Goal: Task Accomplishment & Management: Manage account settings

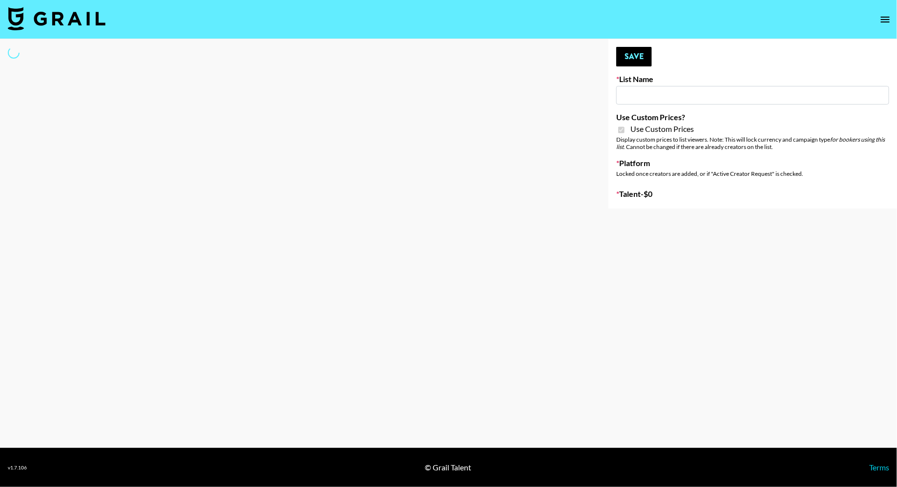
type input "Halovida ([DATE])"
checkbox input "true"
select select "Brand"
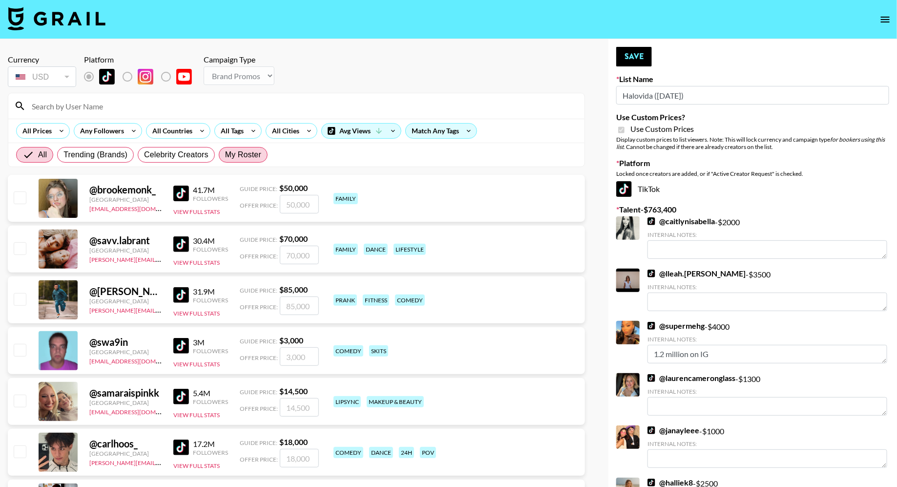
click at [237, 151] on span "My Roster" at bounding box center [243, 155] width 36 height 12
click at [225, 155] on input "My Roster" at bounding box center [225, 155] width 0 height 0
radio input "true"
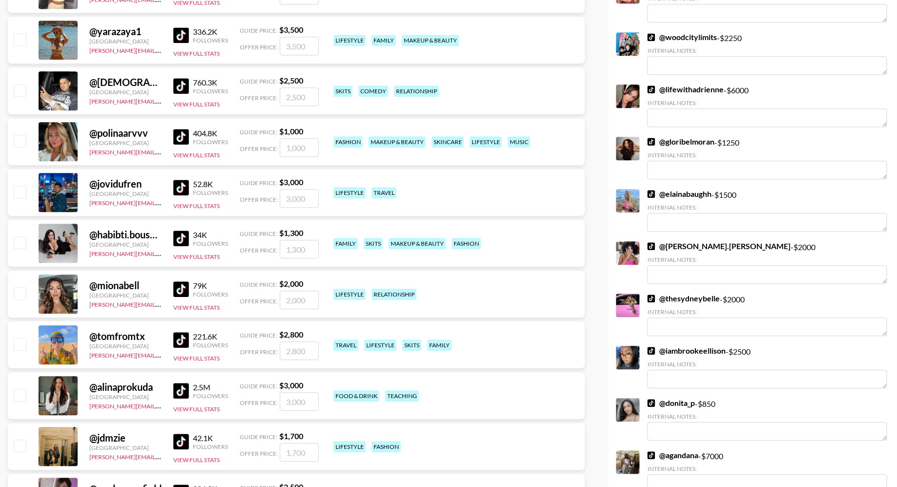
scroll to position [1183, 0]
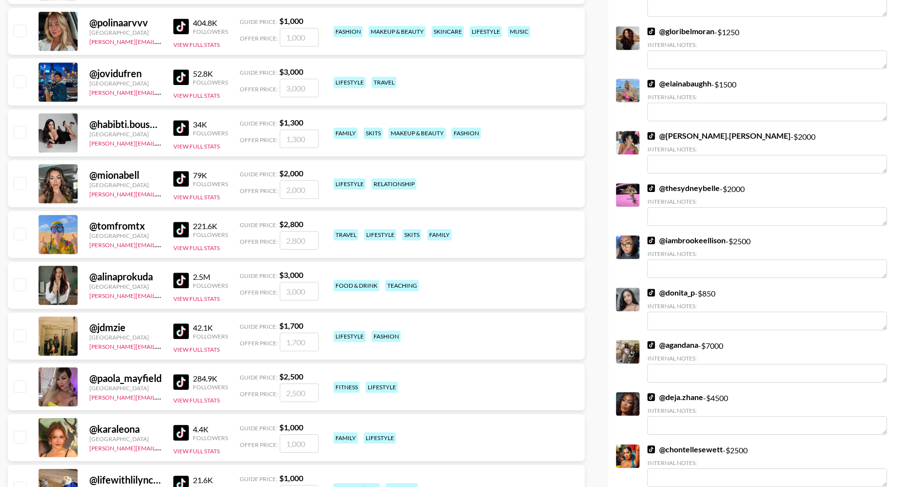
click at [22, 180] on input "checkbox" at bounding box center [20, 183] width 12 height 12
checkbox input "true"
type input "2000"
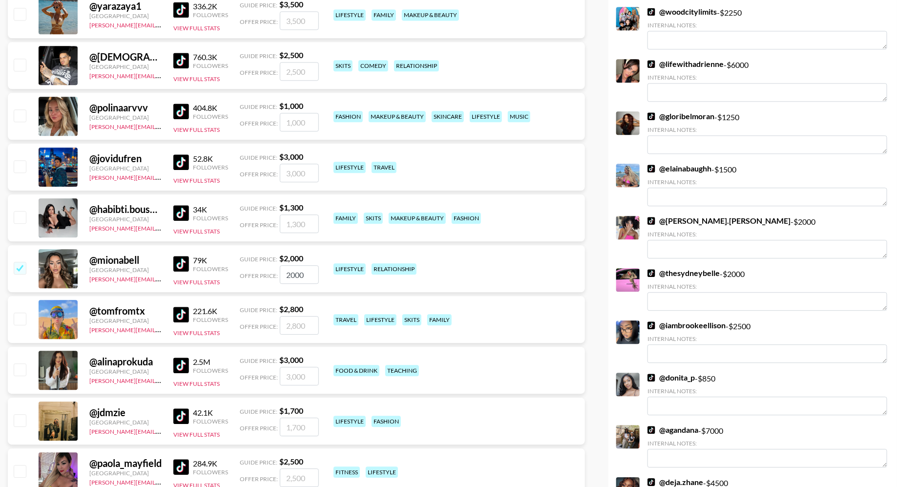
scroll to position [1008, 0]
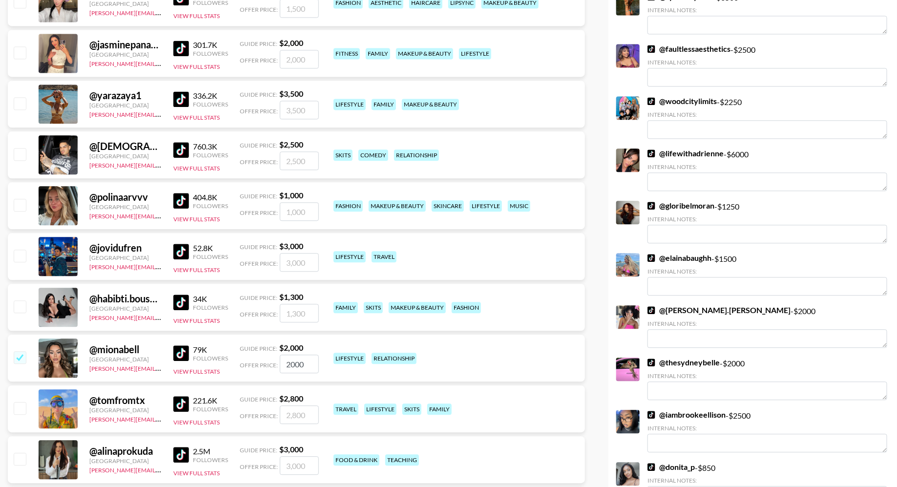
click at [23, 48] on input "checkbox" at bounding box center [20, 52] width 12 height 12
checkbox input "true"
type input "2000"
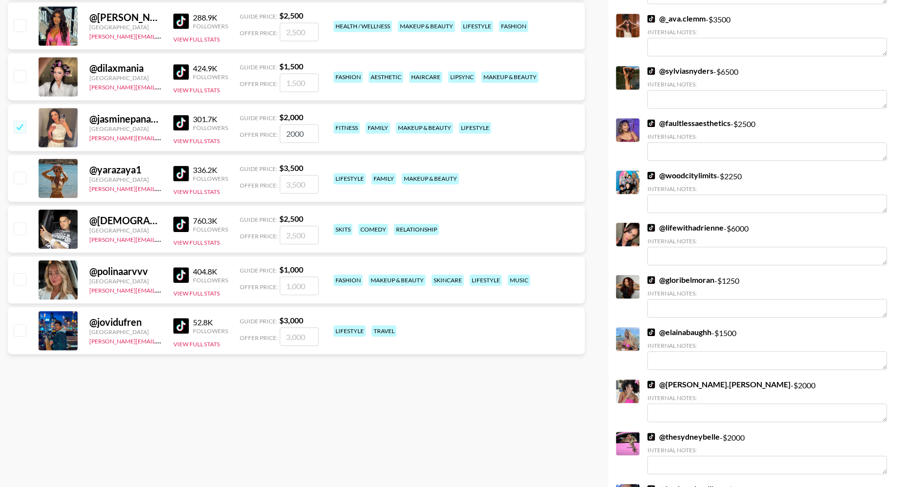
scroll to position [0, 0]
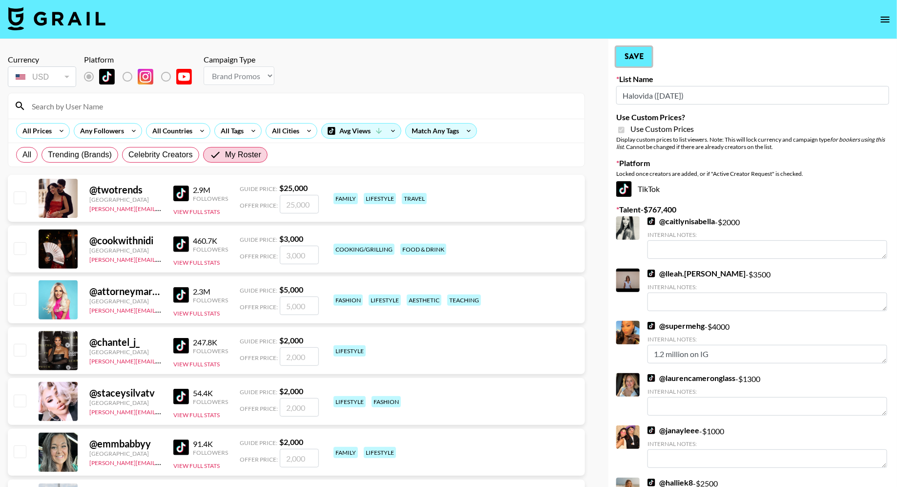
click at [633, 50] on button "Save" at bounding box center [634, 57] width 36 height 20
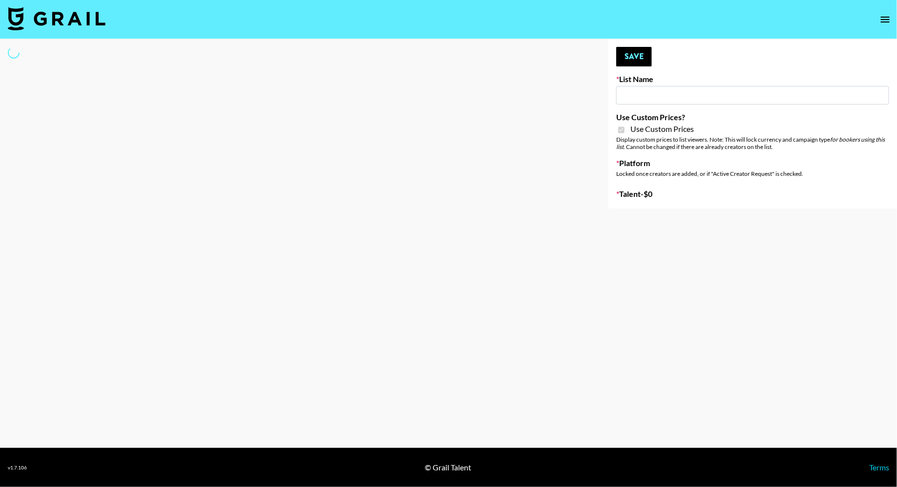
type input "Hily ([DATE])"
checkbox input "true"
select select "Brand"
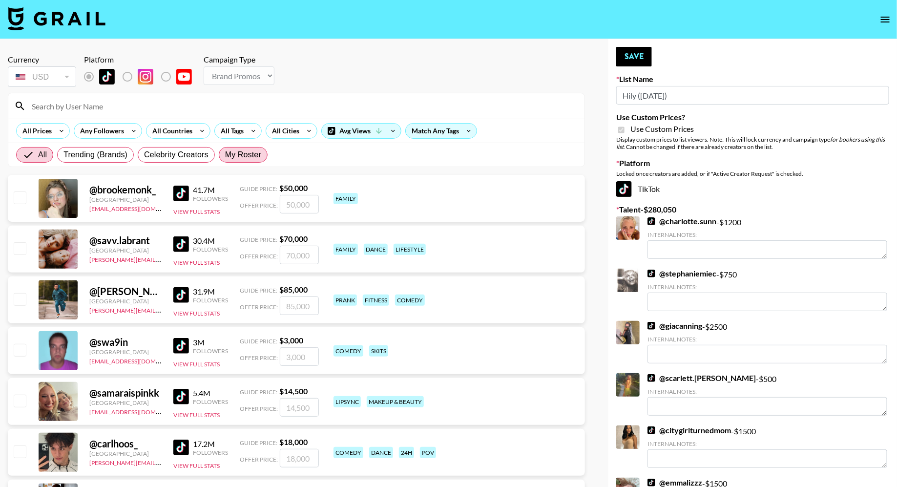
click at [246, 152] on span "My Roster" at bounding box center [243, 155] width 36 height 12
click at [225, 155] on input "My Roster" at bounding box center [225, 155] width 0 height 0
radio input "true"
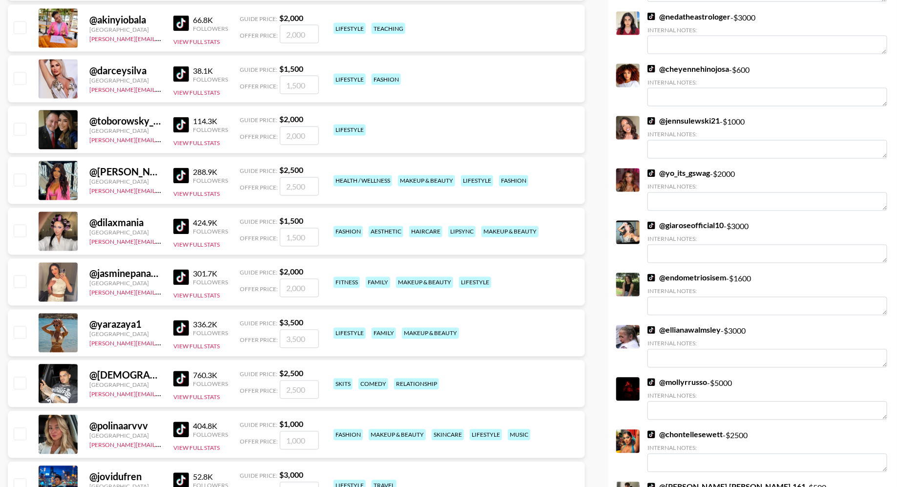
scroll to position [969, 0]
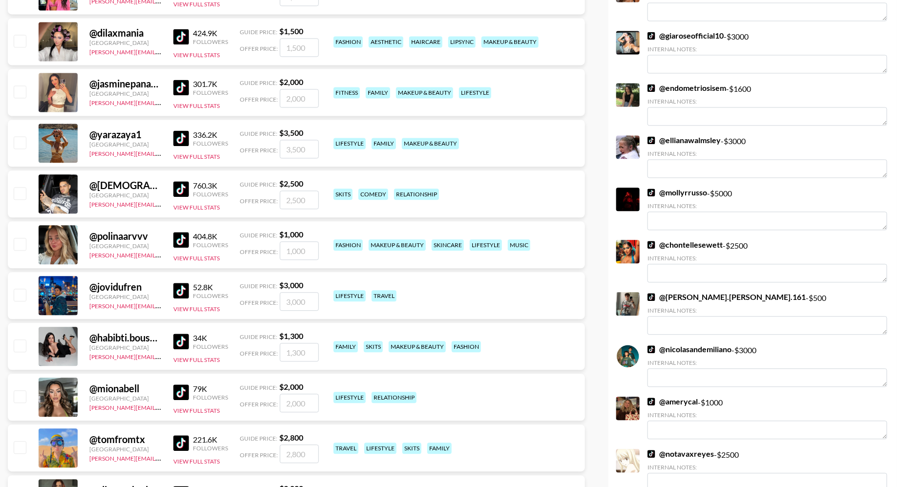
click at [19, 346] on input "checkbox" at bounding box center [20, 345] width 12 height 12
checkbox input "true"
type input "1300"
click at [25, 394] on input "checkbox" at bounding box center [20, 396] width 12 height 12
checkbox input "true"
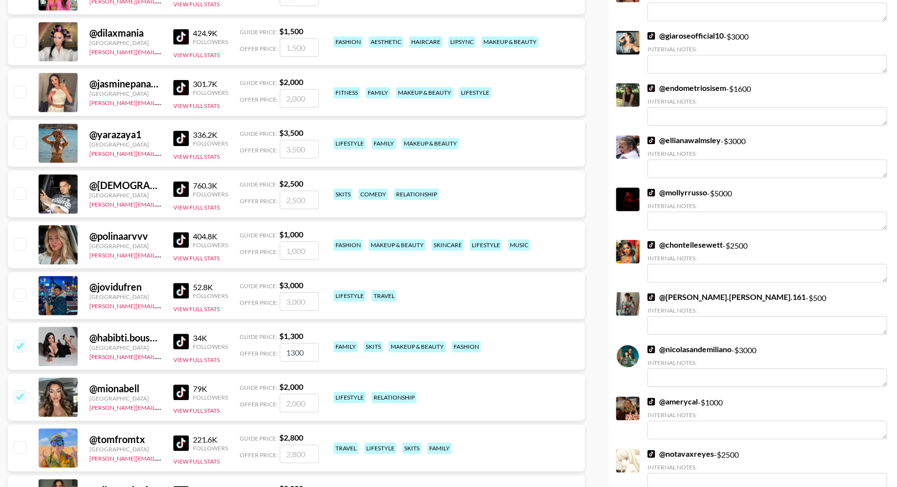
type input "2000"
click at [21, 91] on input "checkbox" at bounding box center [20, 91] width 12 height 12
checkbox input "true"
type input "2000"
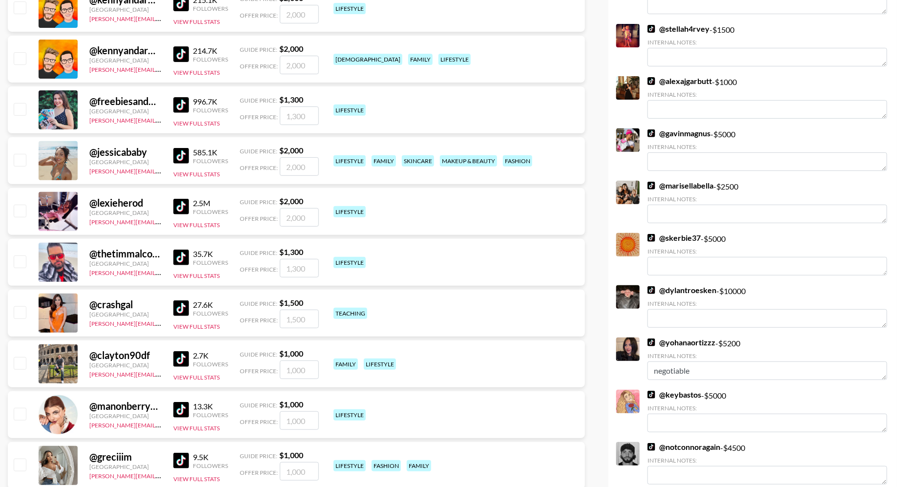
scroll to position [2005, 0]
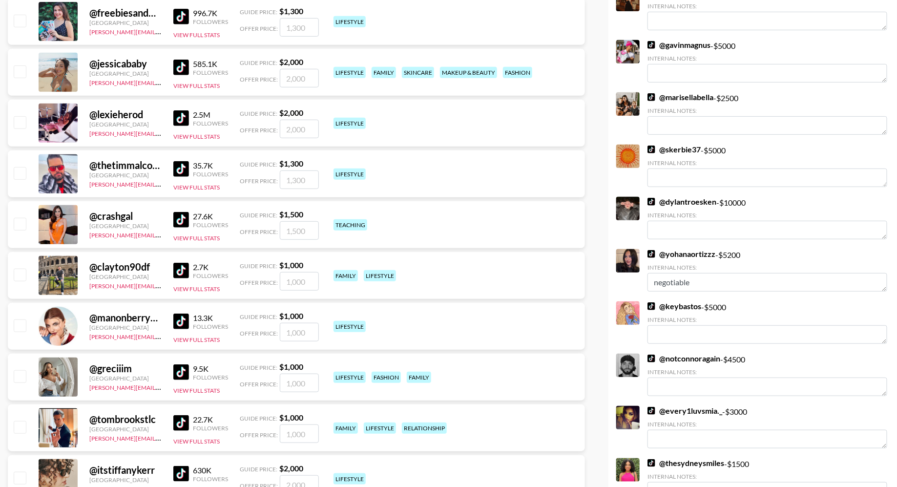
click at [21, 74] on input "checkbox" at bounding box center [20, 71] width 12 height 12
checkbox input "true"
type input "2000"
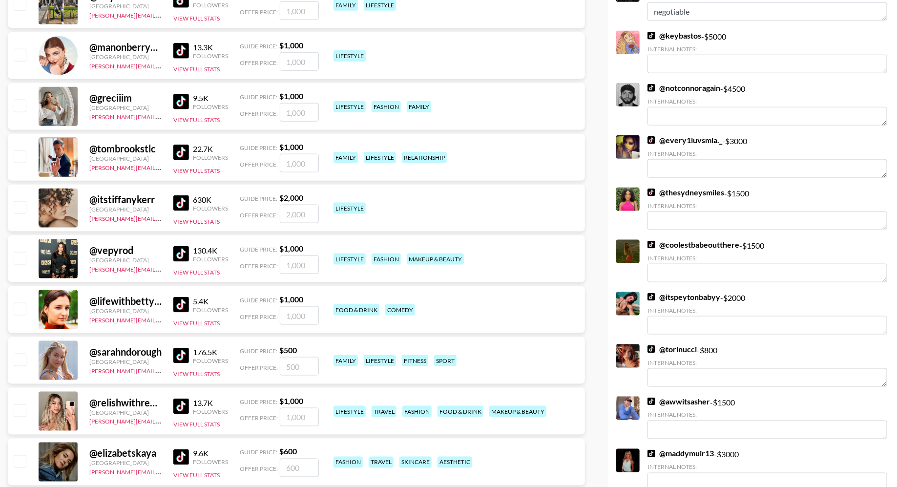
scroll to position [2308, 0]
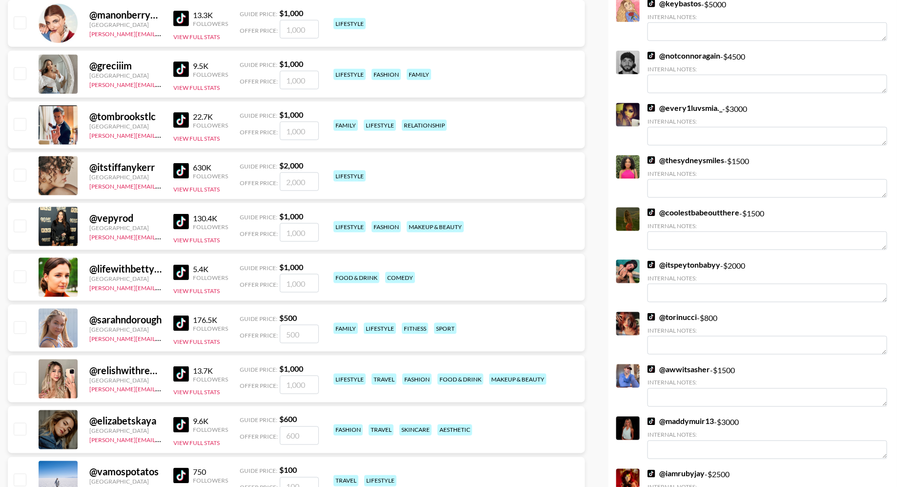
click at [20, 369] on div "@ relishwithreese United States diana.luc@grail-talent.com 13.7K Followers View…" at bounding box center [296, 378] width 577 height 47
click at [20, 378] on input "checkbox" at bounding box center [20, 378] width 12 height 12
checkbox input "true"
type input "1000"
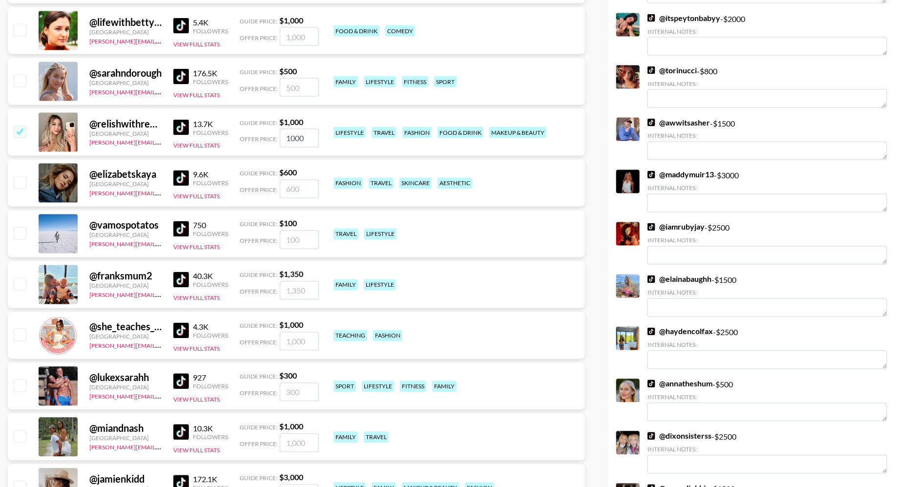
click at [22, 433] on input "checkbox" at bounding box center [20, 436] width 12 height 12
checkbox input "true"
type input "1000"
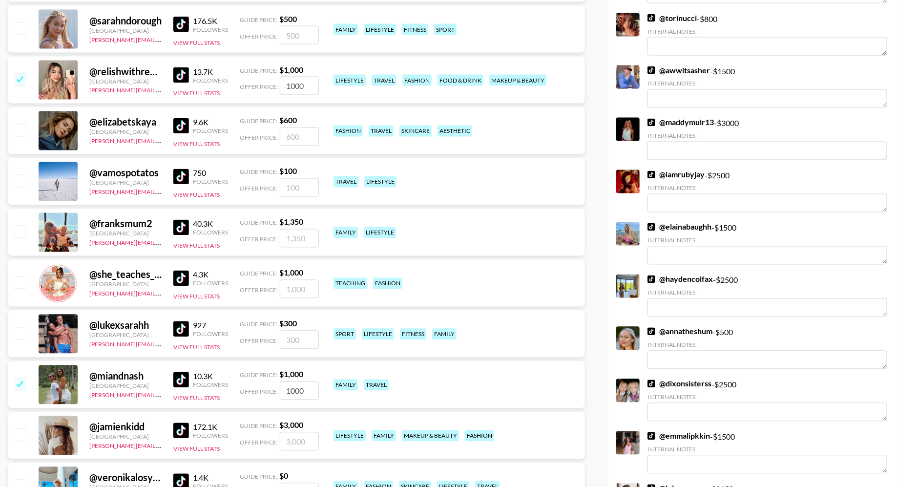
scroll to position [2765, 0]
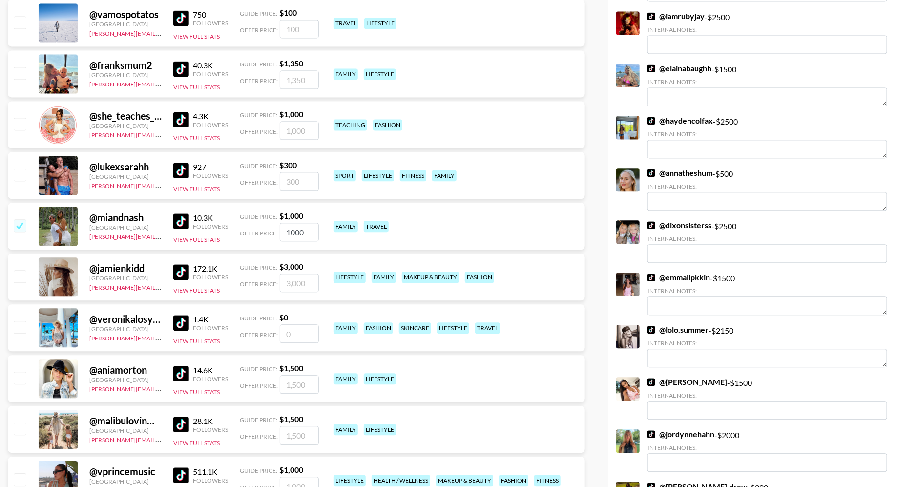
click at [21, 271] on input "checkbox" at bounding box center [20, 276] width 12 height 12
checkbox input "true"
type input "3000"
click at [21, 379] on input "checkbox" at bounding box center [20, 378] width 12 height 12
checkbox input "true"
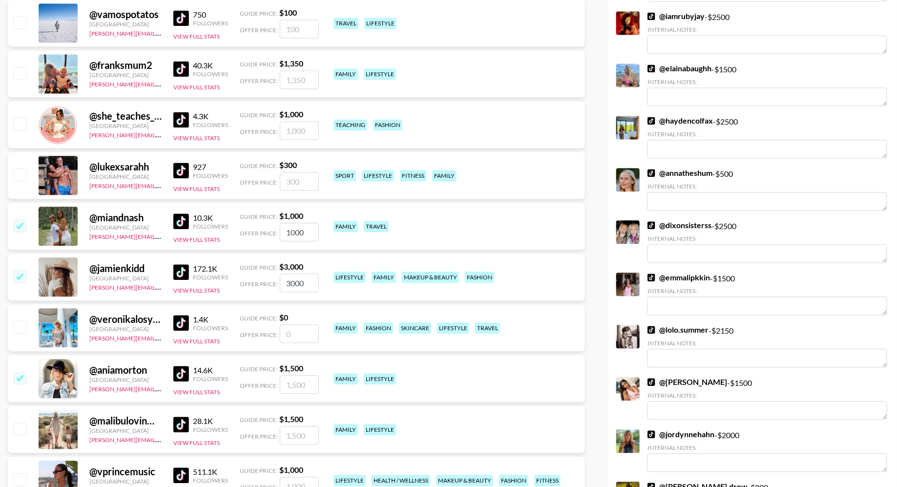
type input "1500"
click at [21, 428] on input "checkbox" at bounding box center [20, 428] width 12 height 12
checkbox input "true"
type input "1500"
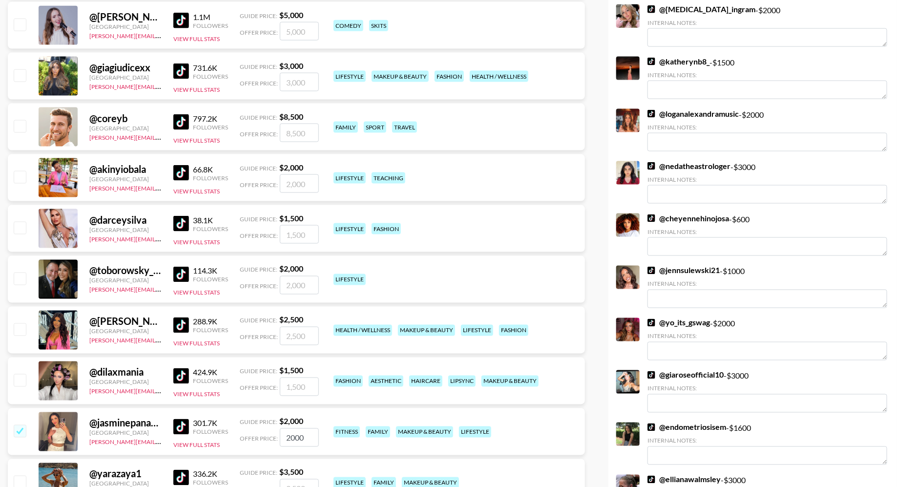
scroll to position [0, 0]
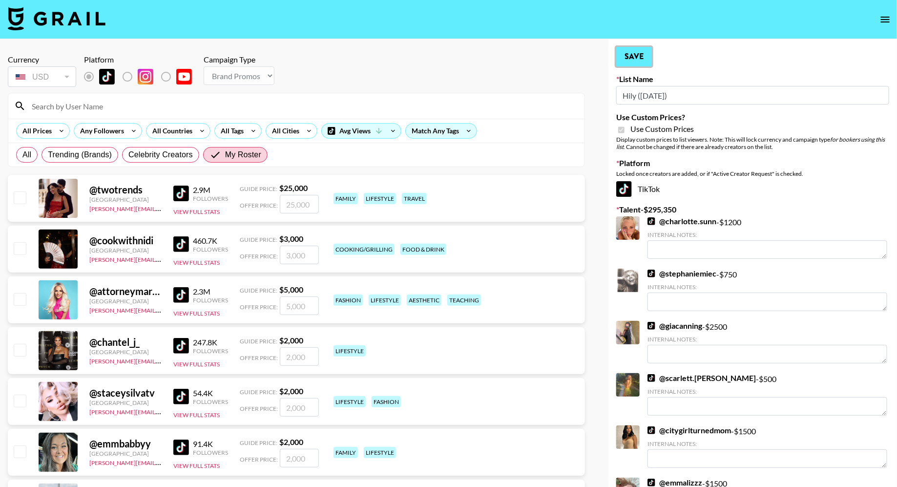
click at [642, 62] on button "Save" at bounding box center [634, 57] width 36 height 20
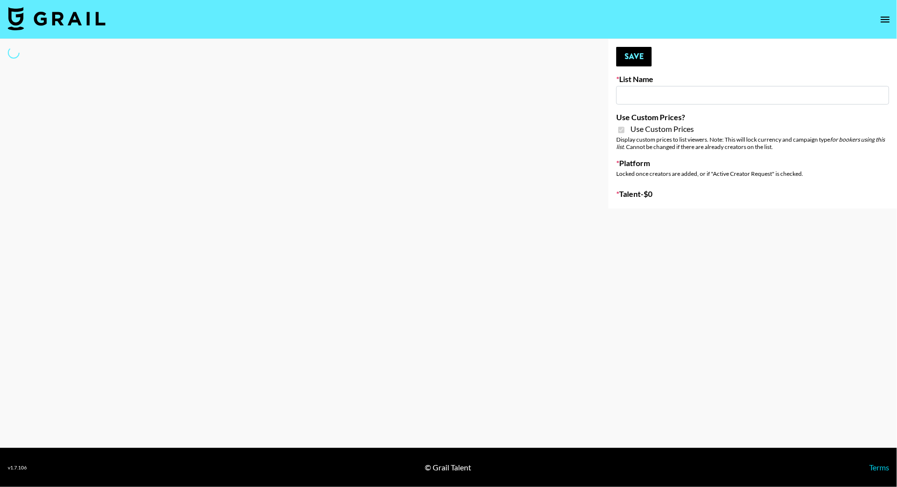
type input "Halovida ([DATE])"
checkbox input "true"
select select "Brand"
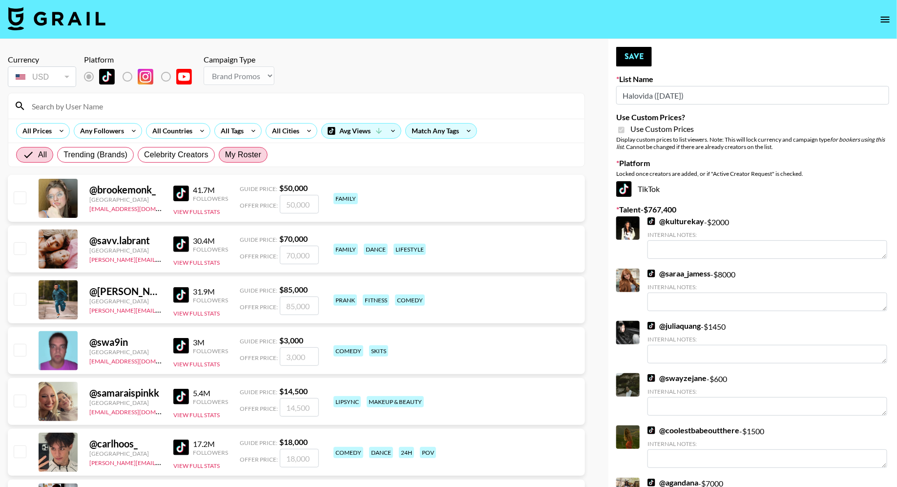
click at [237, 155] on span "My Roster" at bounding box center [243, 155] width 36 height 12
click at [225, 155] on input "My Roster" at bounding box center [225, 155] width 0 height 0
radio input "true"
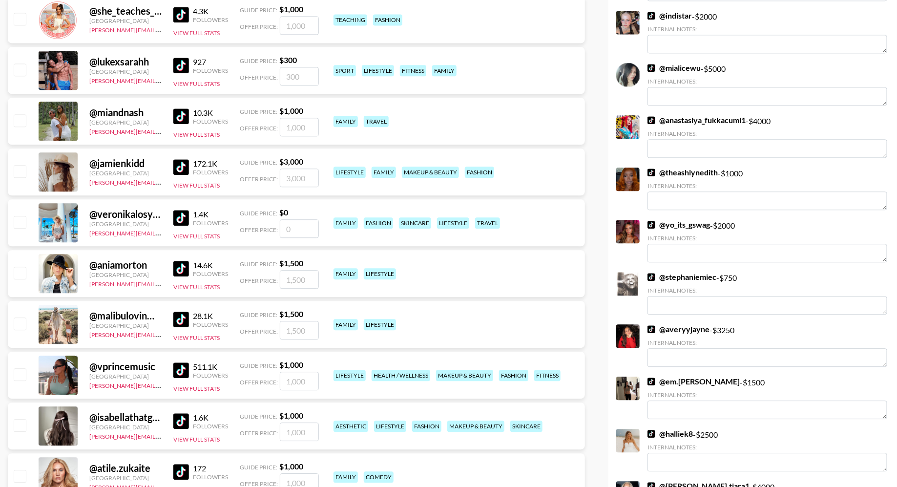
scroll to position [2794, 0]
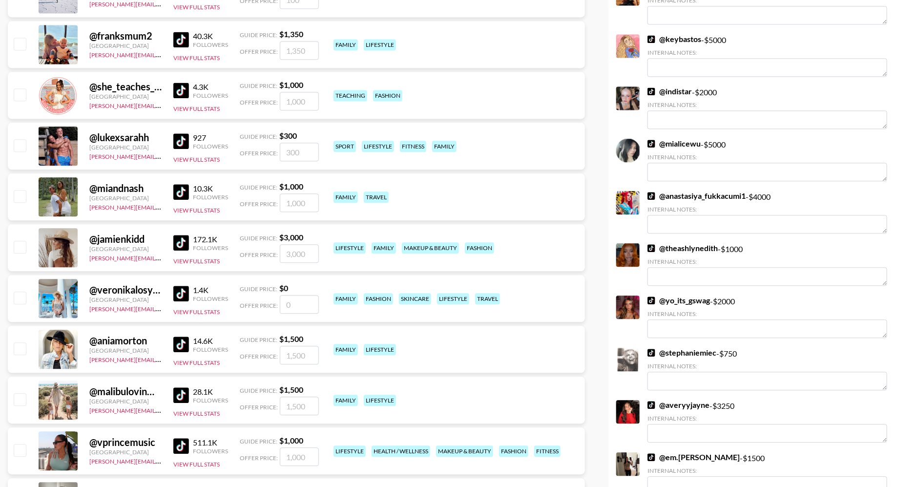
click at [19, 245] on input "checkbox" at bounding box center [20, 247] width 12 height 12
checkbox input "true"
type input "3000"
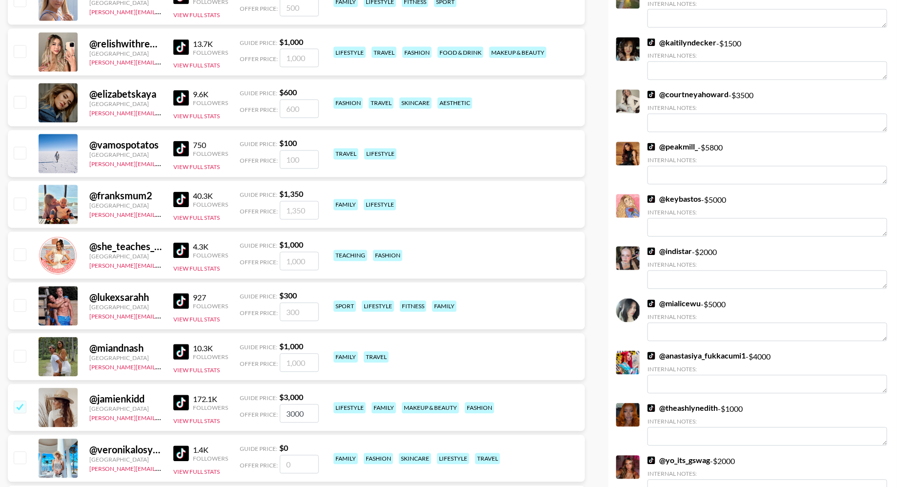
click at [18, 50] on input "checkbox" at bounding box center [20, 51] width 12 height 12
checkbox input "true"
type input "1000"
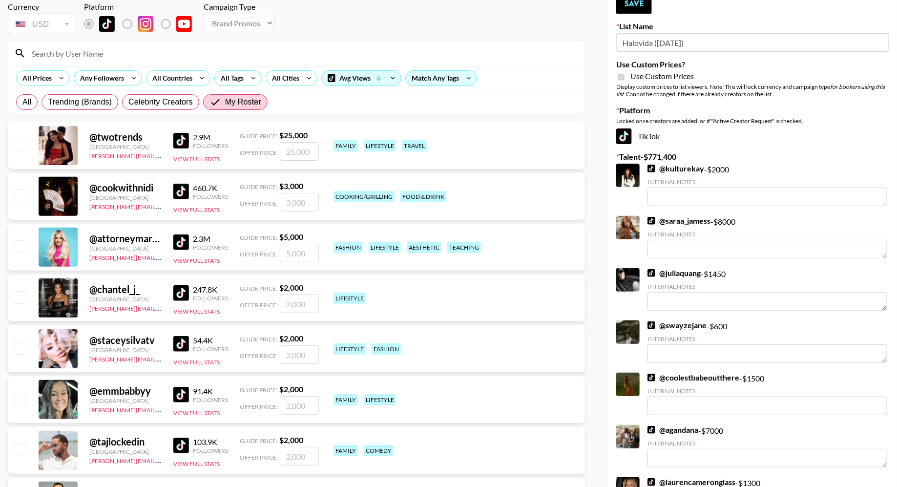
scroll to position [0, 0]
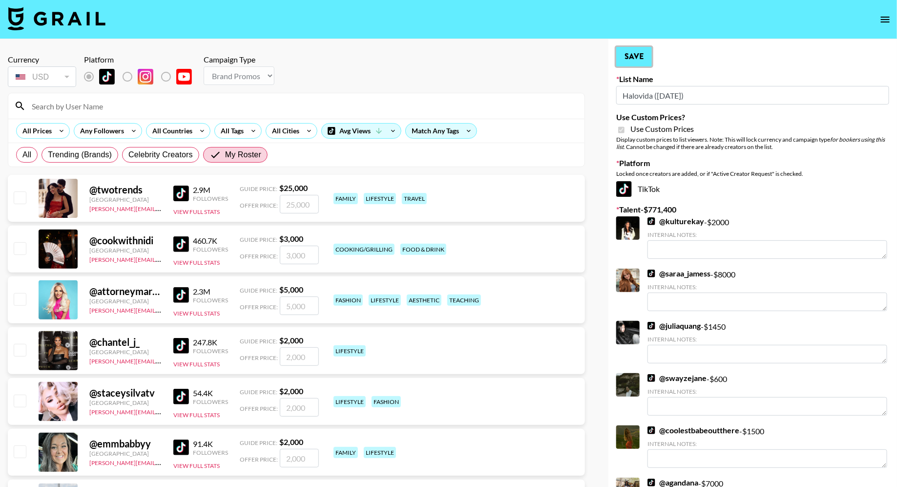
click at [639, 57] on button "Save" at bounding box center [634, 57] width 36 height 20
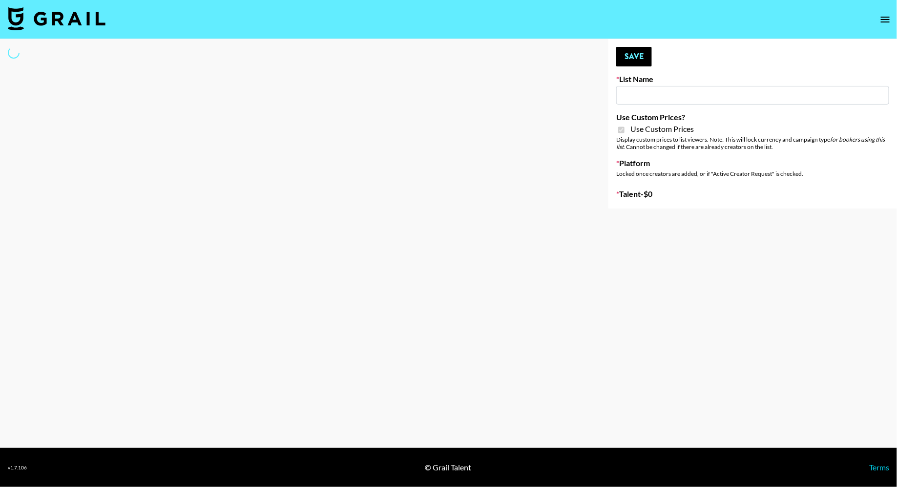
type input "Hily (10th Oct)"
checkbox input "true"
select select "Brand"
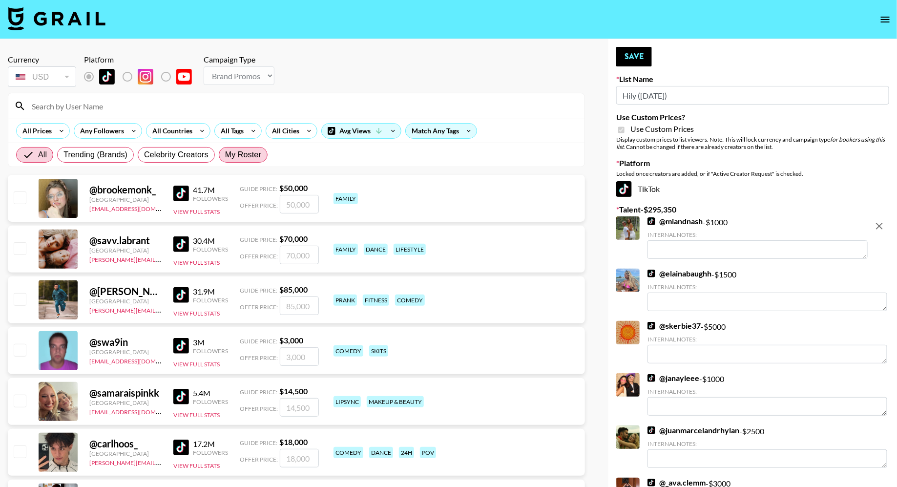
click at [237, 155] on span "My Roster" at bounding box center [243, 155] width 36 height 12
click at [225, 155] on input "My Roster" at bounding box center [225, 155] width 0 height 0
radio input "true"
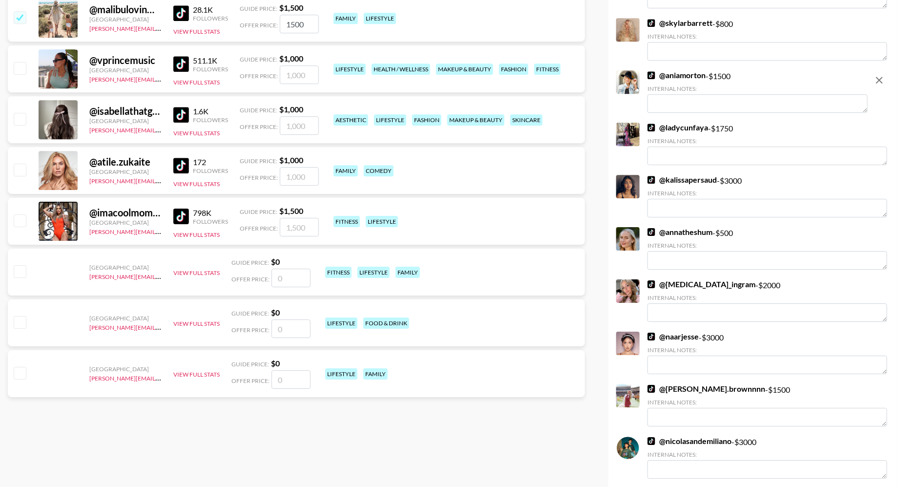
scroll to position [3109, 0]
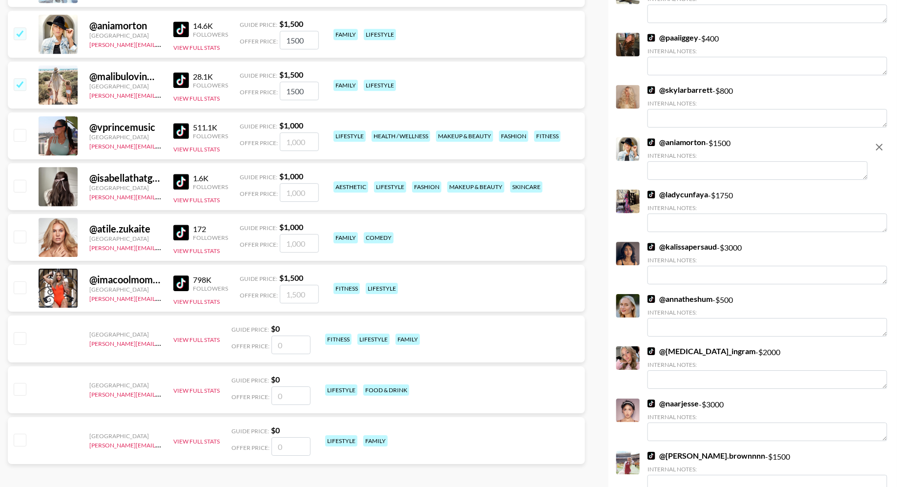
click at [20, 184] on input "checkbox" at bounding box center [20, 186] width 12 height 12
checkbox input "true"
type input "1000"
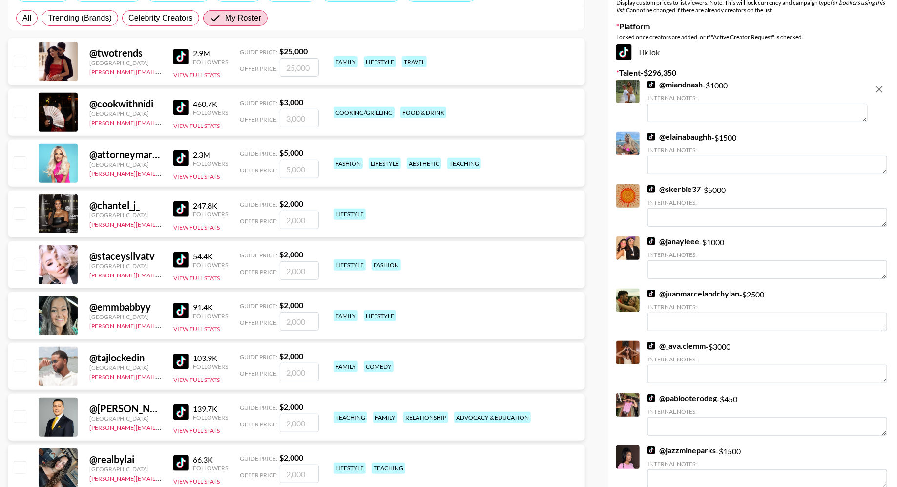
scroll to position [0, 0]
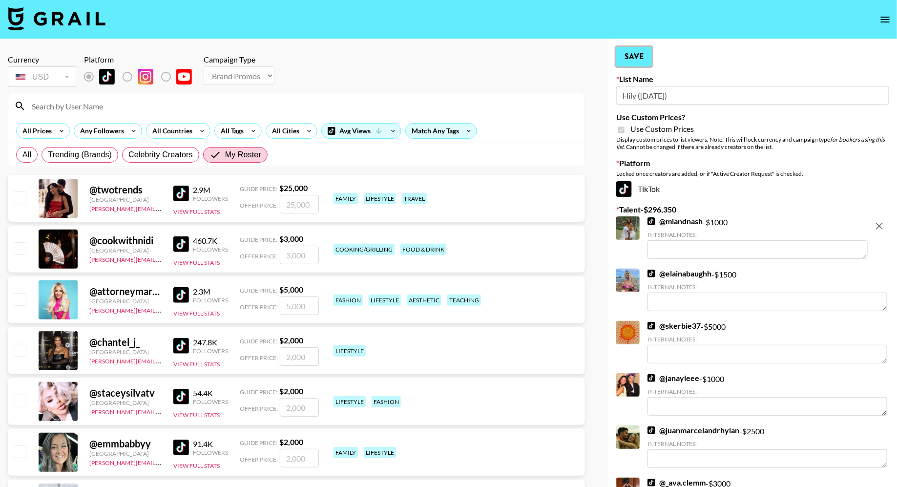
click at [638, 48] on button "Save" at bounding box center [634, 57] width 36 height 20
